Goal: Transaction & Acquisition: Purchase product/service

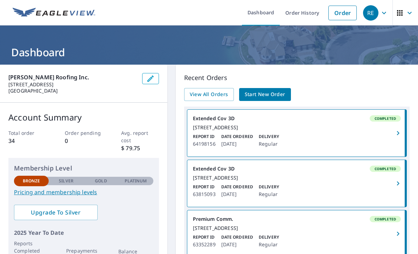
click at [410, 17] on icon "button" at bounding box center [409, 13] width 8 height 8
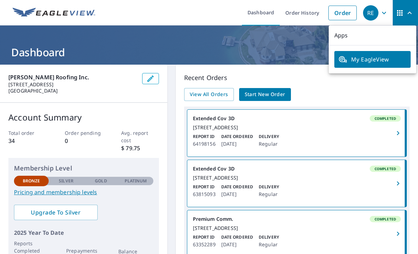
click at [372, 15] on div "RE" at bounding box center [370, 12] width 15 height 15
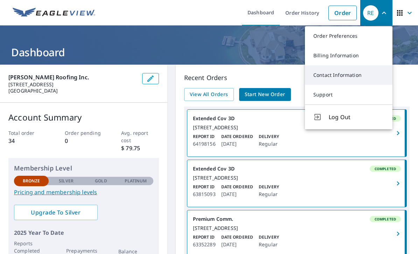
click at [364, 75] on link "Contact Information" at bounding box center [349, 75] width 88 height 20
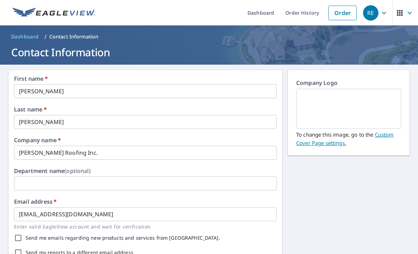
click at [381, 13] on icon "button" at bounding box center [384, 13] width 8 height 8
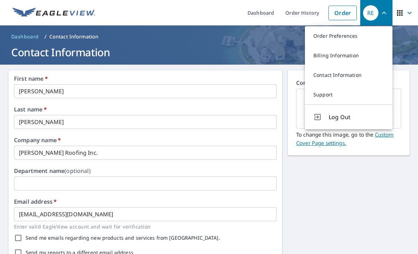
click at [407, 13] on icon "button" at bounding box center [409, 13] width 8 height 8
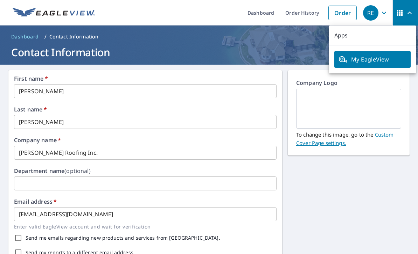
click at [383, 59] on span "My EagleView" at bounding box center [372, 59] width 68 height 8
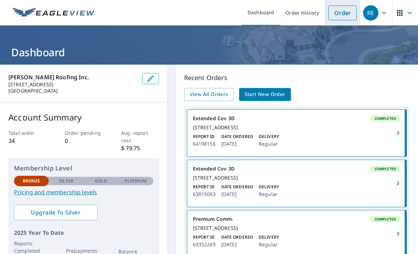
click at [344, 16] on link "Order" at bounding box center [342, 13] width 28 height 15
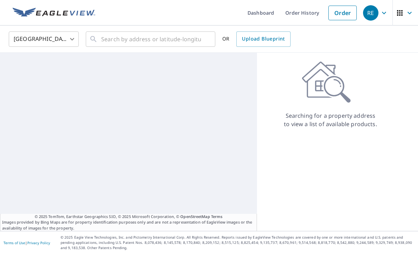
click at [415, 63] on div "Searching for a property address to view a list of available products." at bounding box center [337, 142] width 161 height 179
click at [135, 46] on input "text" at bounding box center [151, 39] width 100 height 20
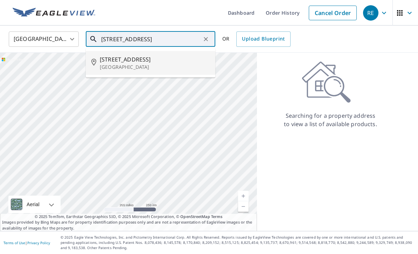
click at [126, 60] on span "5248 S 3rd St" at bounding box center [155, 59] width 110 height 8
type input "5248 S 3rd St Memphis, TN 38109"
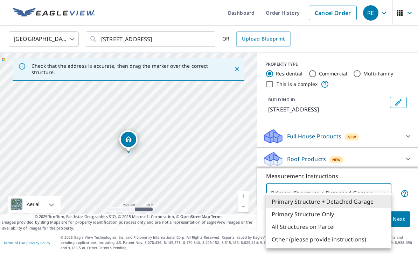
click at [376, 214] on body "RE RE Dashboard Order History Cancel Order RE United States US ​ 5248 S 3rd St …" at bounding box center [209, 127] width 418 height 254
click at [350, 216] on li "Primary Structure Only" at bounding box center [328, 214] width 125 height 13
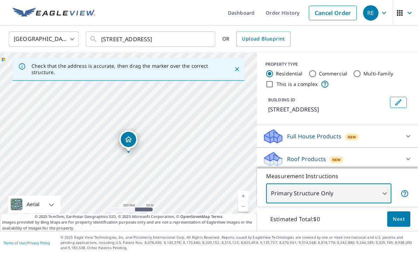
type input "2"
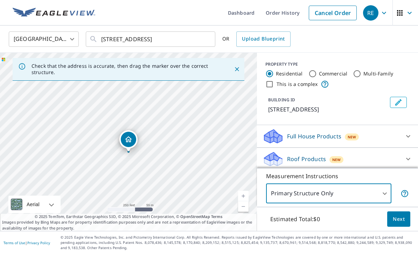
click at [308, 73] on input "Commercial" at bounding box center [312, 74] width 8 height 8
radio input "true"
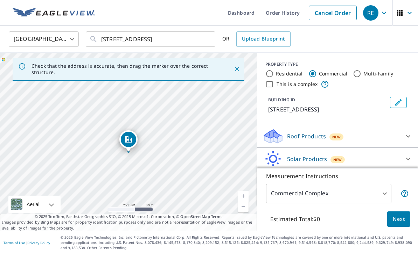
click at [297, 212] on body "RE RE Dashboard Order History Cancel Order RE United States US ​ 5248 S 3rd St …" at bounding box center [209, 127] width 418 height 254
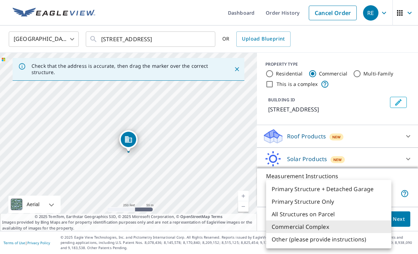
click at [281, 205] on li "Primary Structure Only" at bounding box center [328, 202] width 125 height 13
type input "2"
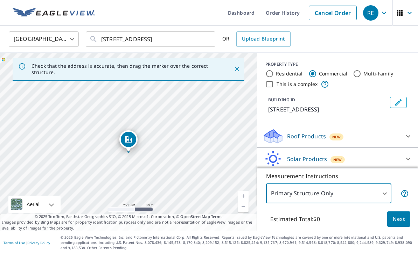
click at [286, 132] on div "Roof Products New" at bounding box center [331, 136] width 137 height 16
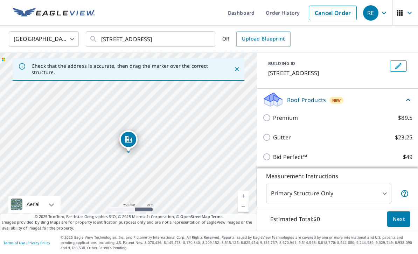
scroll to position [37, 0]
click at [405, 99] on icon at bounding box center [408, 99] width 8 height 8
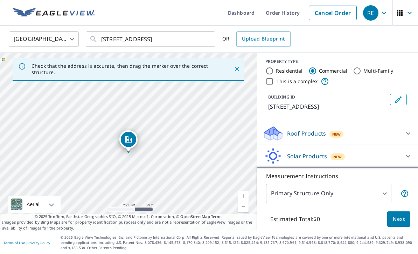
click at [397, 155] on div "Solar Products New" at bounding box center [331, 156] width 137 height 16
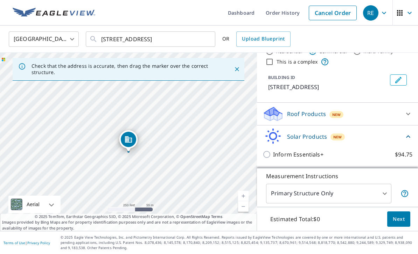
scroll to position [22, 0]
click at [406, 139] on icon at bounding box center [408, 137] width 8 height 8
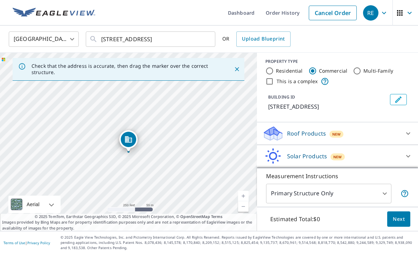
scroll to position [22, 0]
click at [403, 218] on span "Next" at bounding box center [399, 219] width 12 height 9
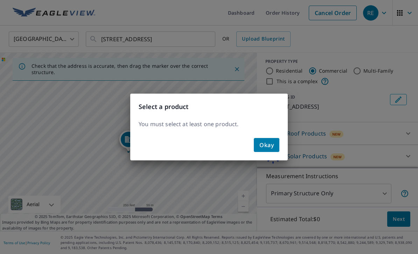
click at [275, 142] on button "Okay" at bounding box center [267, 145] width 26 height 14
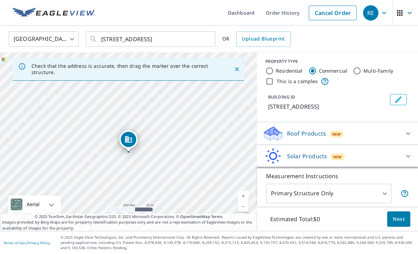
click at [401, 125] on div at bounding box center [408, 133] width 17 height 17
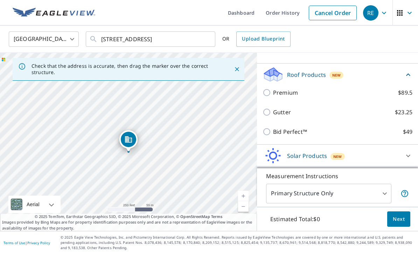
scroll to position [61, 0]
click at [277, 89] on p "Premium" at bounding box center [285, 93] width 25 height 8
click at [273, 89] on input "Premium $89.5" at bounding box center [268, 93] width 11 height 8
checkbox input "true"
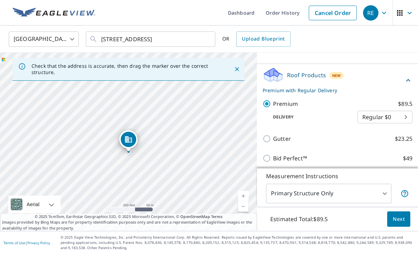
click at [270, 154] on input "Bid Perfect™ $49" at bounding box center [268, 158] width 11 height 8
checkbox input "true"
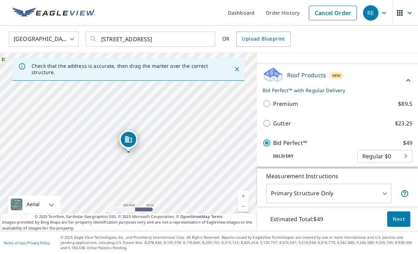
checkbox input "false"
click at [271, 119] on input "Gutter $23.25" at bounding box center [268, 123] width 11 height 8
checkbox input "true"
checkbox input "false"
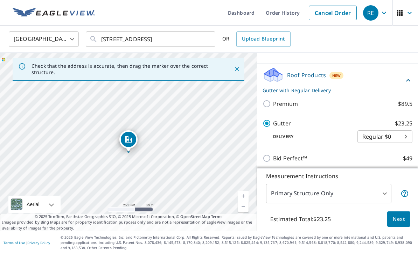
click at [263, 100] on input "Premium $89.5" at bounding box center [268, 104] width 11 height 8
checkbox input "true"
checkbox input "false"
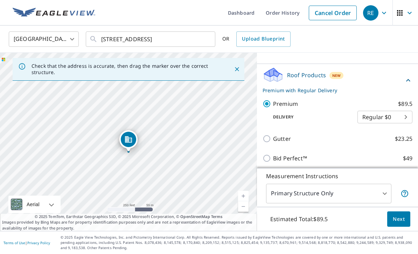
click at [266, 154] on input "Bid Perfect™ $49" at bounding box center [268, 158] width 11 height 8
checkbox input "true"
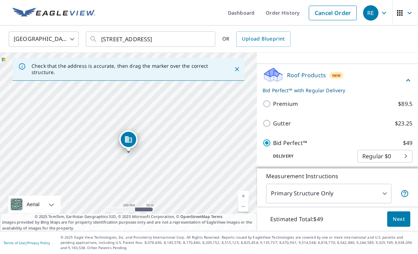
click at [271, 100] on input "Premium $89.5" at bounding box center [268, 104] width 11 height 8
checkbox input "true"
checkbox input "false"
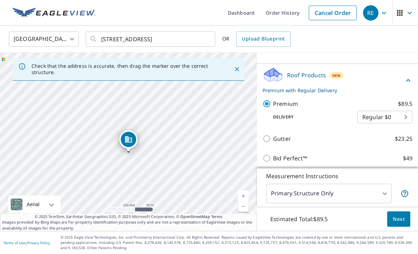
click at [401, 219] on span "Next" at bounding box center [399, 219] width 12 height 9
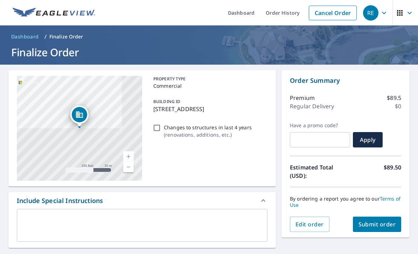
click at [383, 221] on span "Submit order" at bounding box center [376, 225] width 37 height 8
